Goal: Browse casually

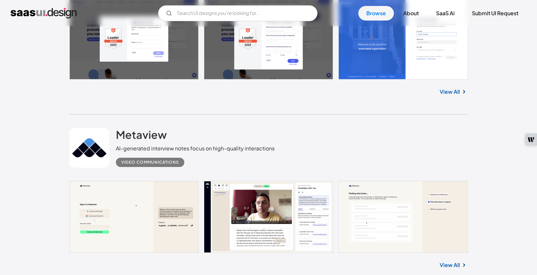
scroll to position [635, 0]
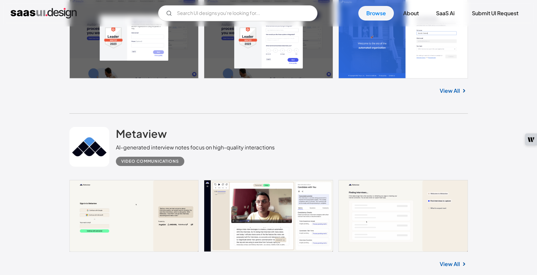
click at [127, 215] on link at bounding box center [268, 216] width 398 height 72
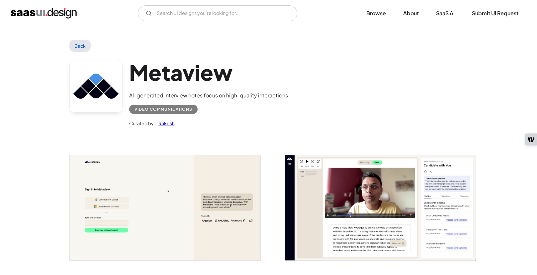
click at [357, 233] on img "open lightbox" at bounding box center [380, 208] width 191 height 106
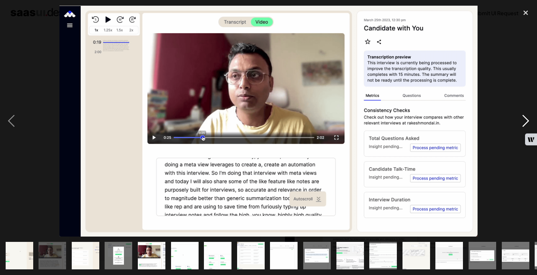
click at [520, 124] on div "next image" at bounding box center [525, 121] width 23 height 231
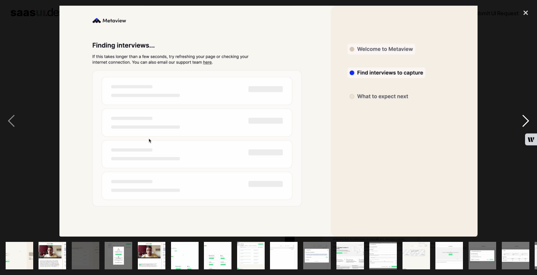
click at [521, 120] on div "next image" at bounding box center [525, 121] width 23 height 231
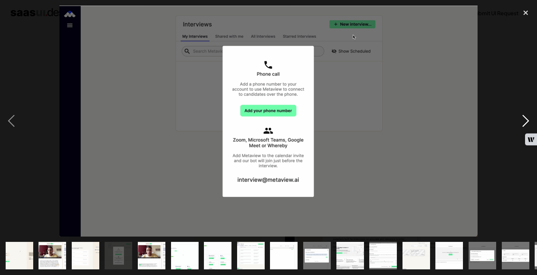
click at [521, 120] on div "next image" at bounding box center [525, 121] width 23 height 231
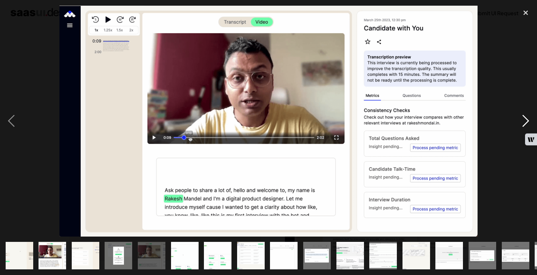
click at [521, 120] on div "next image" at bounding box center [525, 121] width 23 height 231
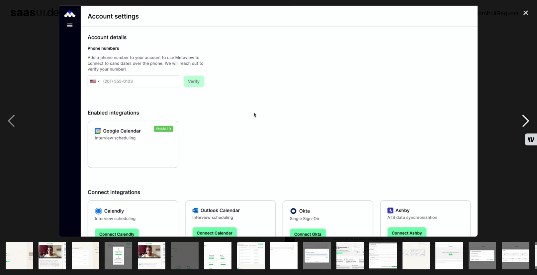
click at [521, 120] on div "next image" at bounding box center [525, 121] width 23 height 231
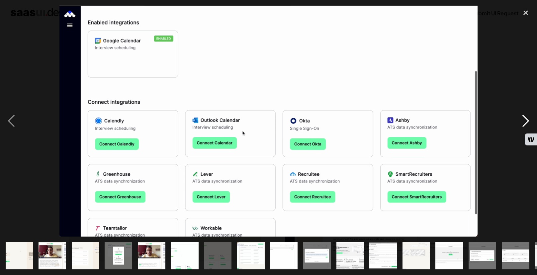
click at [521, 120] on div "next image" at bounding box center [525, 121] width 23 height 231
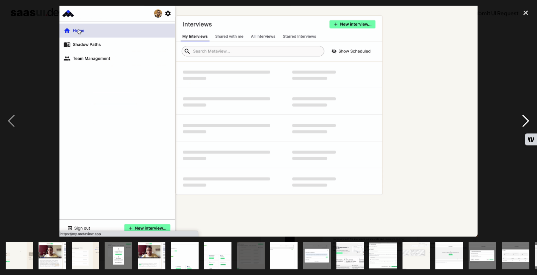
click at [521, 120] on div "next image" at bounding box center [525, 121] width 23 height 231
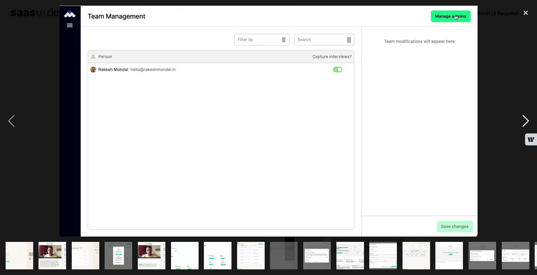
click at [521, 120] on div "next image" at bounding box center [525, 121] width 23 height 231
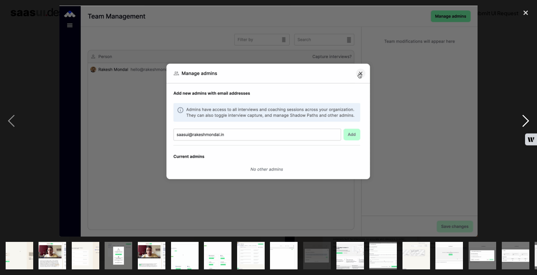
click at [521, 120] on div "next image" at bounding box center [525, 121] width 23 height 231
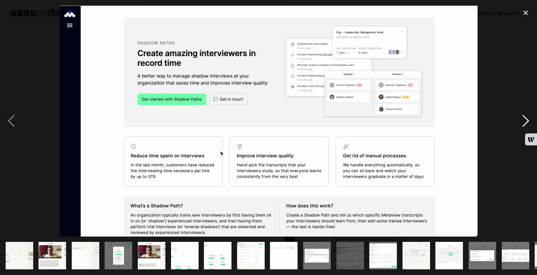
click at [521, 120] on div "next image" at bounding box center [525, 121] width 23 height 231
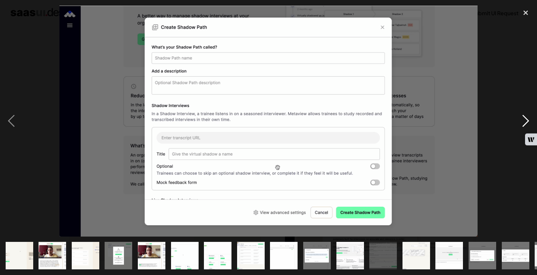
click at [521, 120] on div "next image" at bounding box center [525, 121] width 23 height 231
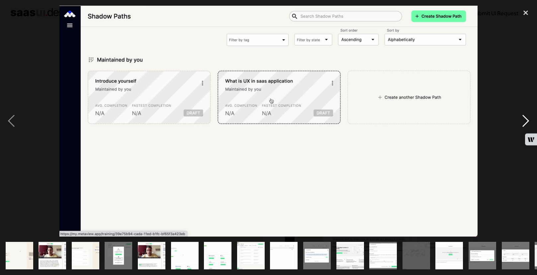
click at [521, 120] on div "next image" at bounding box center [525, 121] width 23 height 231
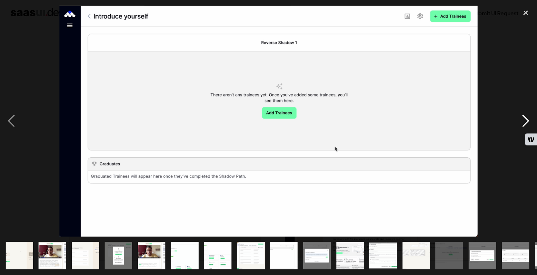
click at [521, 120] on div "next image" at bounding box center [525, 121] width 23 height 231
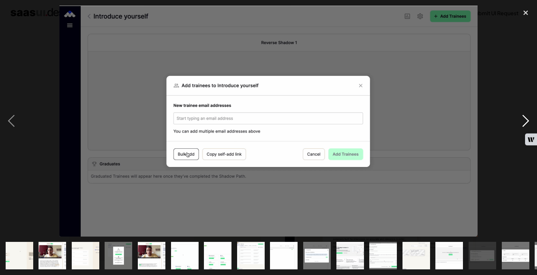
click at [521, 120] on div "next image" at bounding box center [525, 121] width 23 height 231
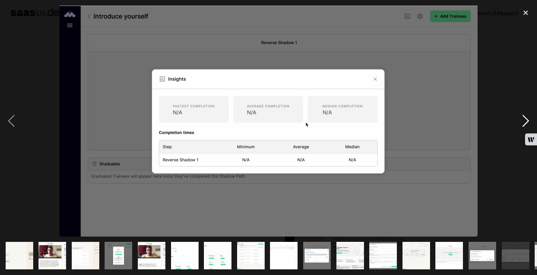
click at [521, 120] on div "next image" at bounding box center [525, 121] width 23 height 231
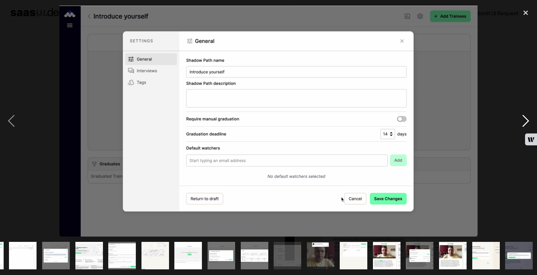
scroll to position [0, 262]
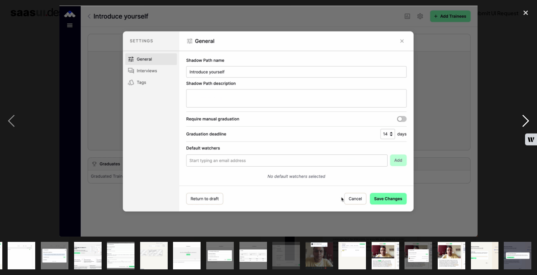
click at [521, 120] on div "next image" at bounding box center [525, 121] width 23 height 231
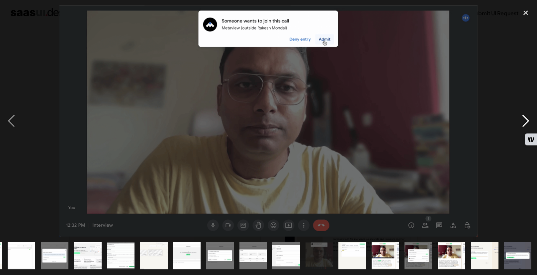
click at [521, 120] on div "next image" at bounding box center [525, 121] width 23 height 231
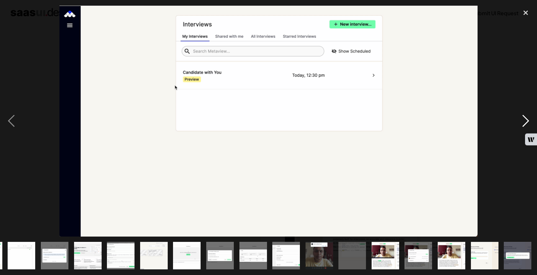
click at [521, 120] on div "next image" at bounding box center [525, 121] width 23 height 231
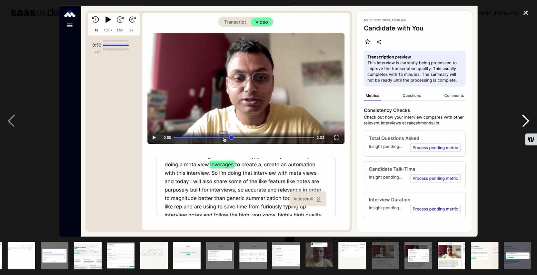
click at [521, 120] on div "next image" at bounding box center [525, 121] width 23 height 231
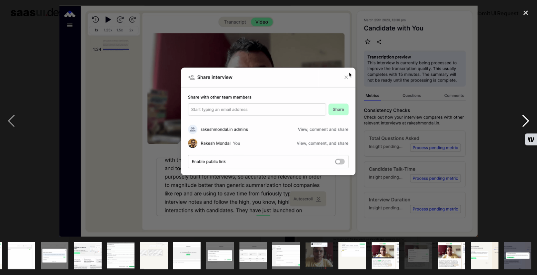
click at [521, 120] on div "next image" at bounding box center [525, 121] width 23 height 231
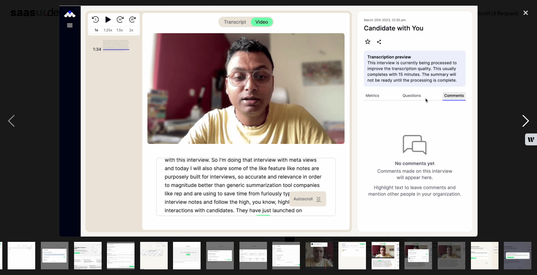
click at [521, 120] on div "next image" at bounding box center [525, 121] width 23 height 231
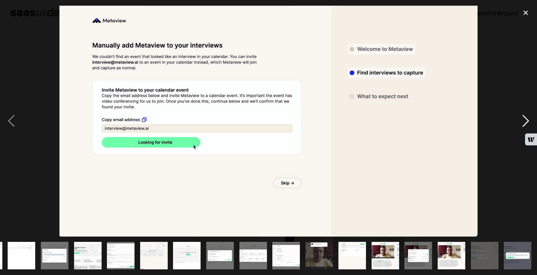
click at [521, 120] on div "next image" at bounding box center [525, 121] width 23 height 231
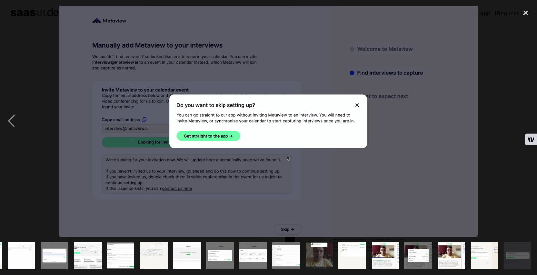
click at [521, 120] on div "next image" at bounding box center [525, 121] width 23 height 231
click at [521, 118] on div "next image" at bounding box center [525, 121] width 23 height 231
click at [526, 16] on div "close lightbox" at bounding box center [525, 13] width 23 height 15
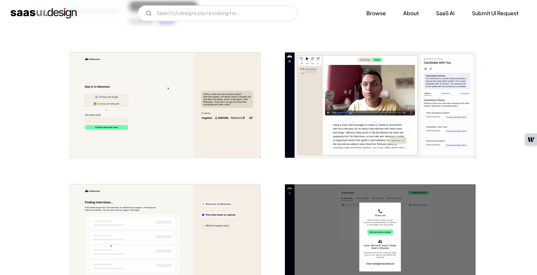
scroll to position [0, 0]
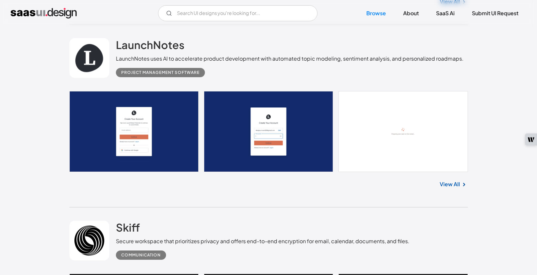
scroll to position [1779, 0]
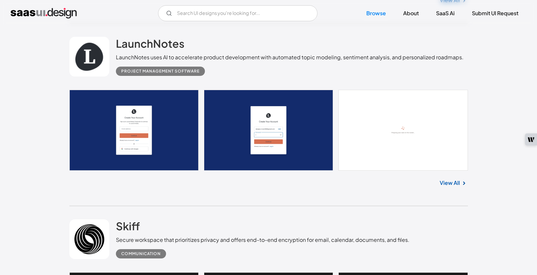
click at [451, 182] on link "View All" at bounding box center [449, 183] width 20 height 8
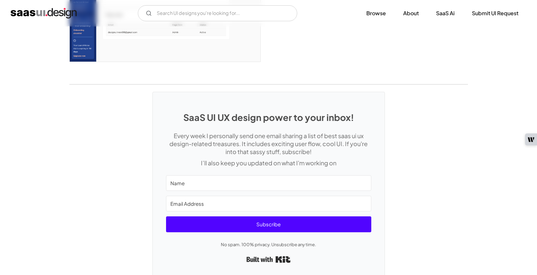
scroll to position [1993, 0]
